Goal: Register for event/course

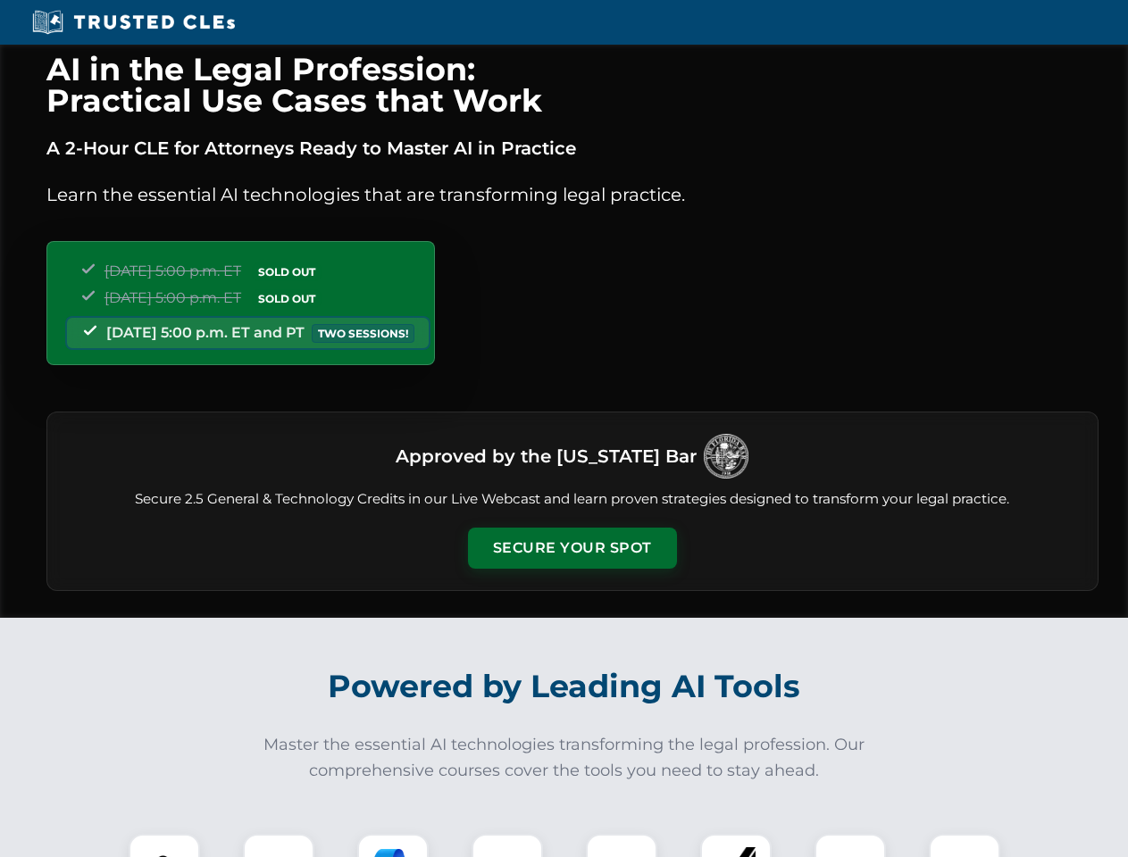
click at [571, 548] on button "Secure Your Spot" at bounding box center [572, 548] width 209 height 41
click at [164, 846] on img at bounding box center [164, 870] width 52 height 52
